Goal: Check status: Check status

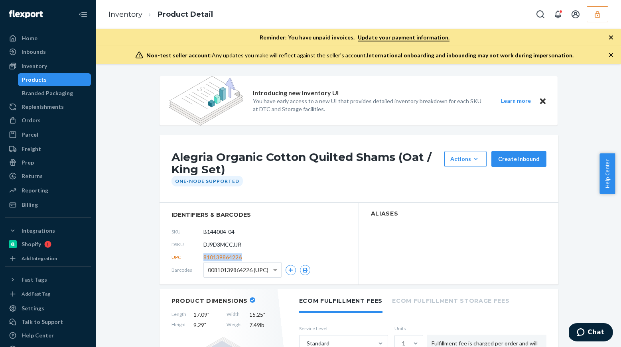
click at [594, 16] on icon "button" at bounding box center [597, 14] width 8 height 8
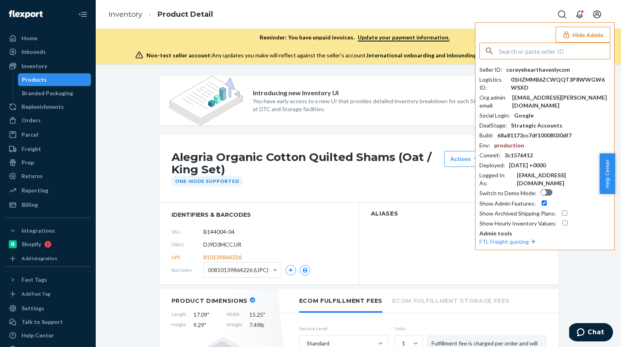
click at [519, 55] on input "text" at bounding box center [554, 51] width 111 height 16
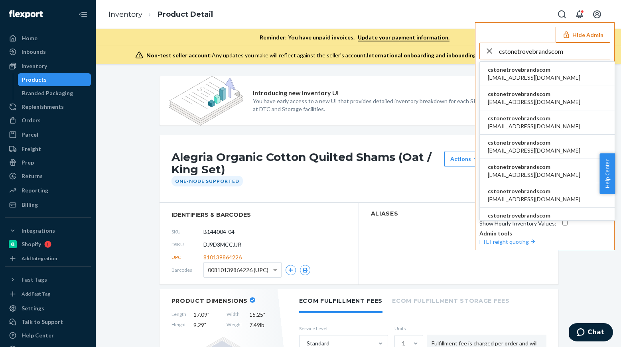
type input "cstonetrovebrandscom"
click at [528, 75] on span "aangerhofer@trovebrands.com" at bounding box center [534, 78] width 93 height 8
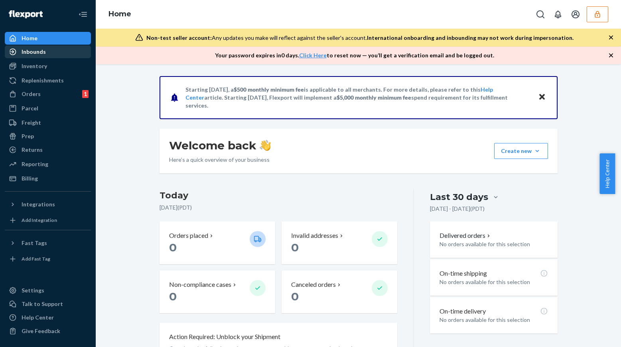
click at [41, 50] on div "Inbounds" at bounding box center [34, 52] width 24 height 8
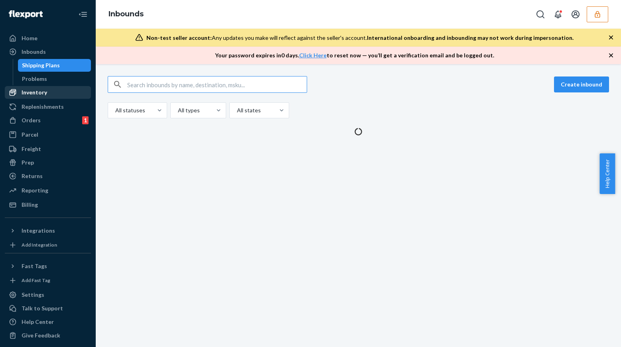
click at [32, 94] on div "Inventory" at bounding box center [35, 93] width 26 height 8
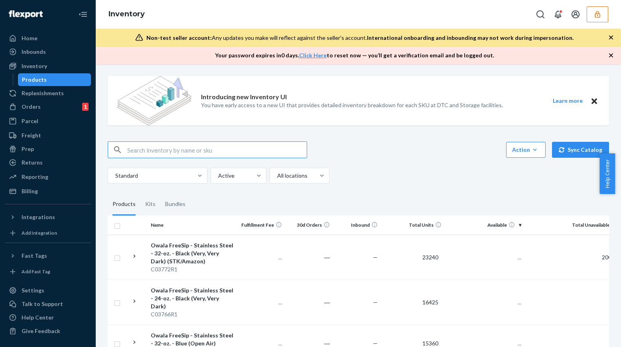
click at [153, 152] on input "text" at bounding box center [216, 150] width 179 height 16
type input "C03766R1"
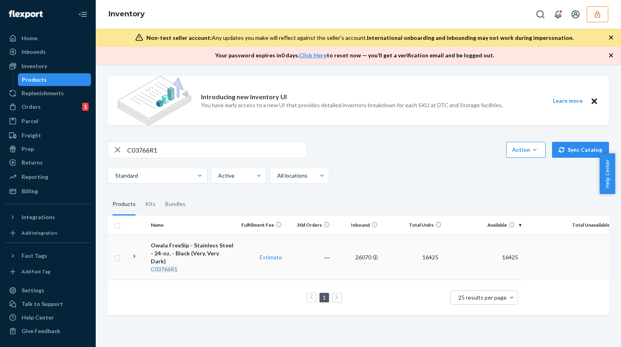
scroll to position [0, 21]
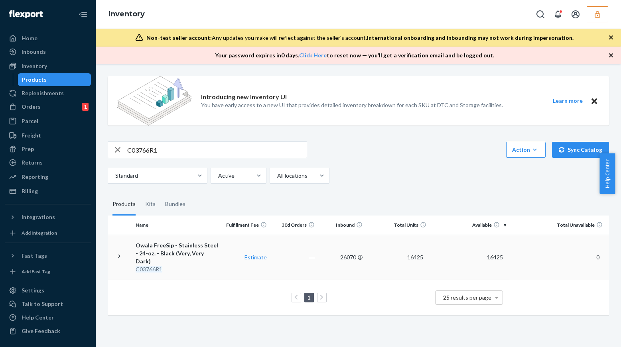
click at [439, 250] on td "16425" at bounding box center [469, 257] width 80 height 45
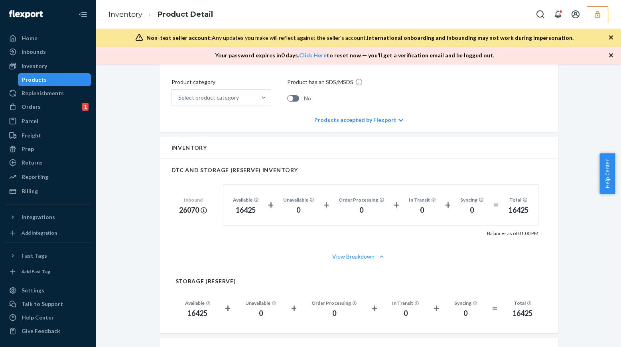
scroll to position [402, 0]
